Goal: Transaction & Acquisition: Purchase product/service

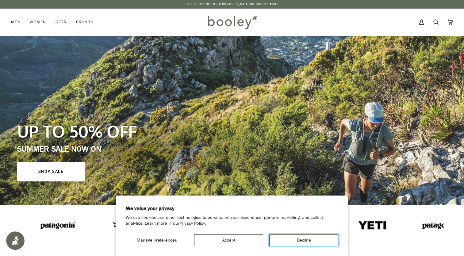
click at [304, 240] on button "Decline" at bounding box center [303, 240] width 69 height 12
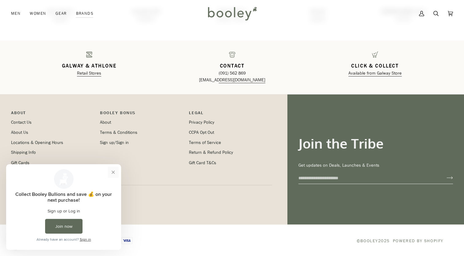
click at [115, 171] on button "Close prompt" at bounding box center [113, 172] width 11 height 11
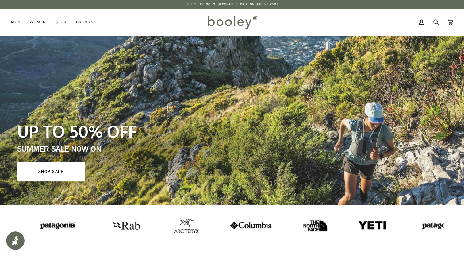
click at [251, 6] on p "Free Shipping in [GEOGRAPHIC_DATA] on Orders €50+" at bounding box center [232, 4] width 93 height 5
click at [242, 8] on div "Free Shipping in Ireland on Orders €50+ Free Shipping in Ireland on Orders €50+…" at bounding box center [232, 4] width 464 height 9
click at [358, 226] on img at bounding box center [372, 225] width 29 height 10
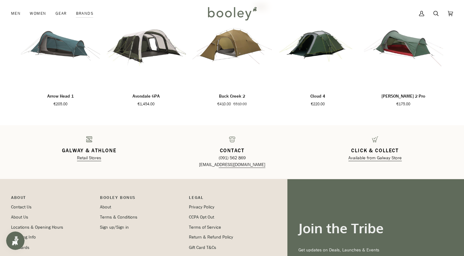
scroll to position [997, 0]
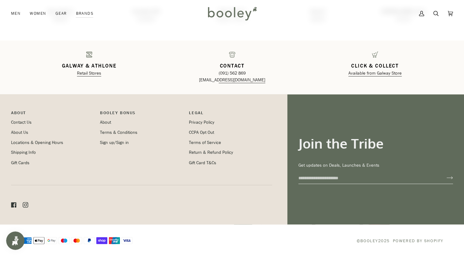
click at [349, 176] on input "Email" at bounding box center [367, 177] width 138 height 11
type input "**********"
click at [437, 173] on button "Join" at bounding box center [445, 178] width 16 height 10
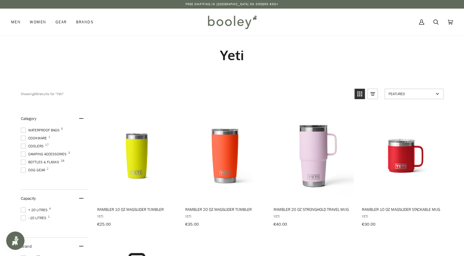
click at [53, 130] on span "Waterproof Bags 5" at bounding box center [41, 130] width 40 height 6
